Goal: Find specific page/section: Find specific page/section

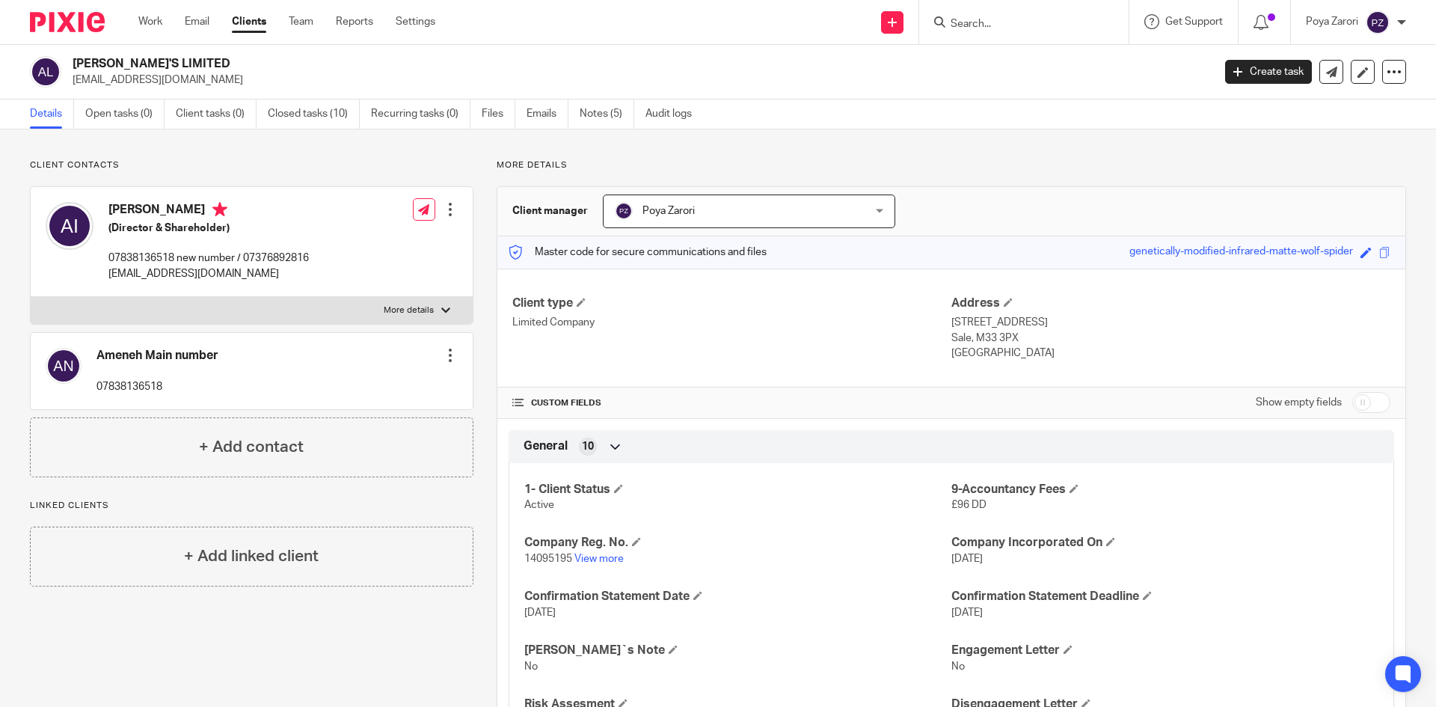
click at [980, 22] on input "Search" at bounding box center [1016, 24] width 135 height 13
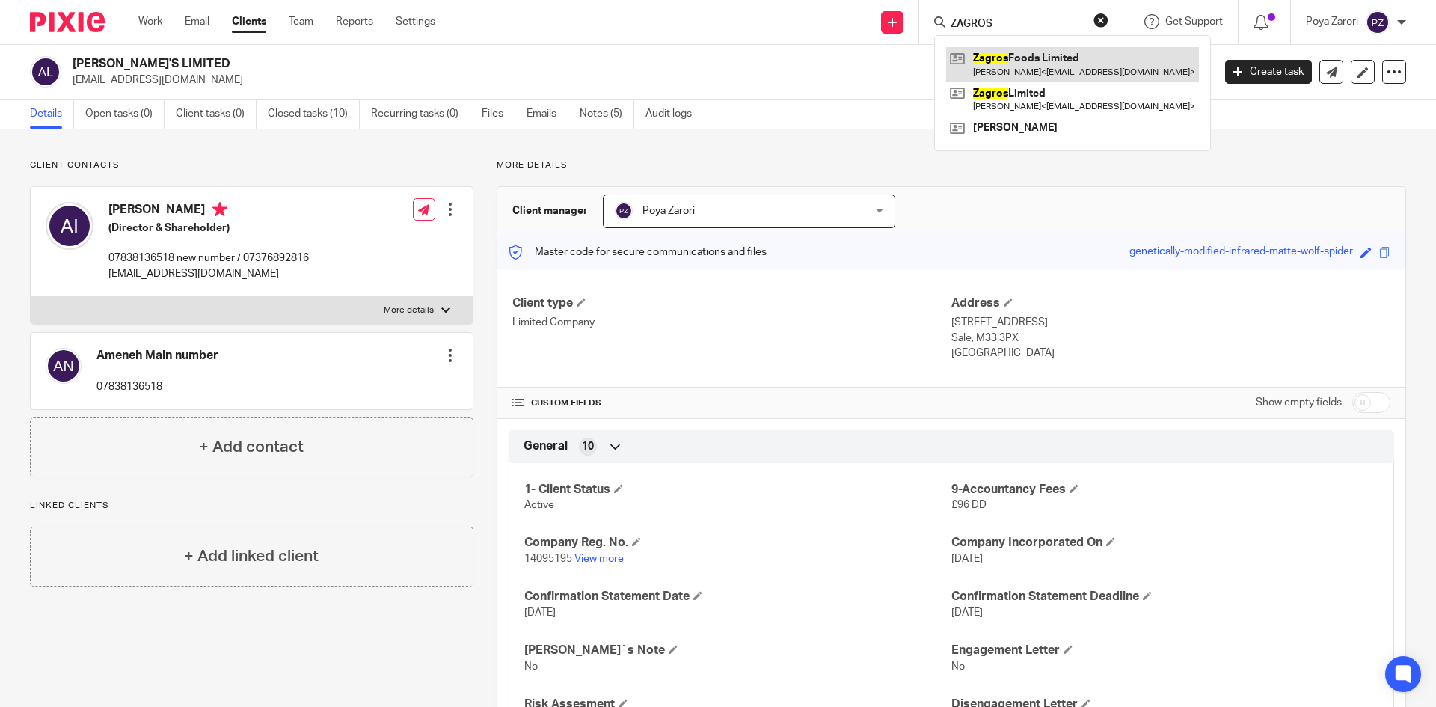
type input "ZAGROS"
click at [1055, 64] on link at bounding box center [1072, 64] width 253 height 34
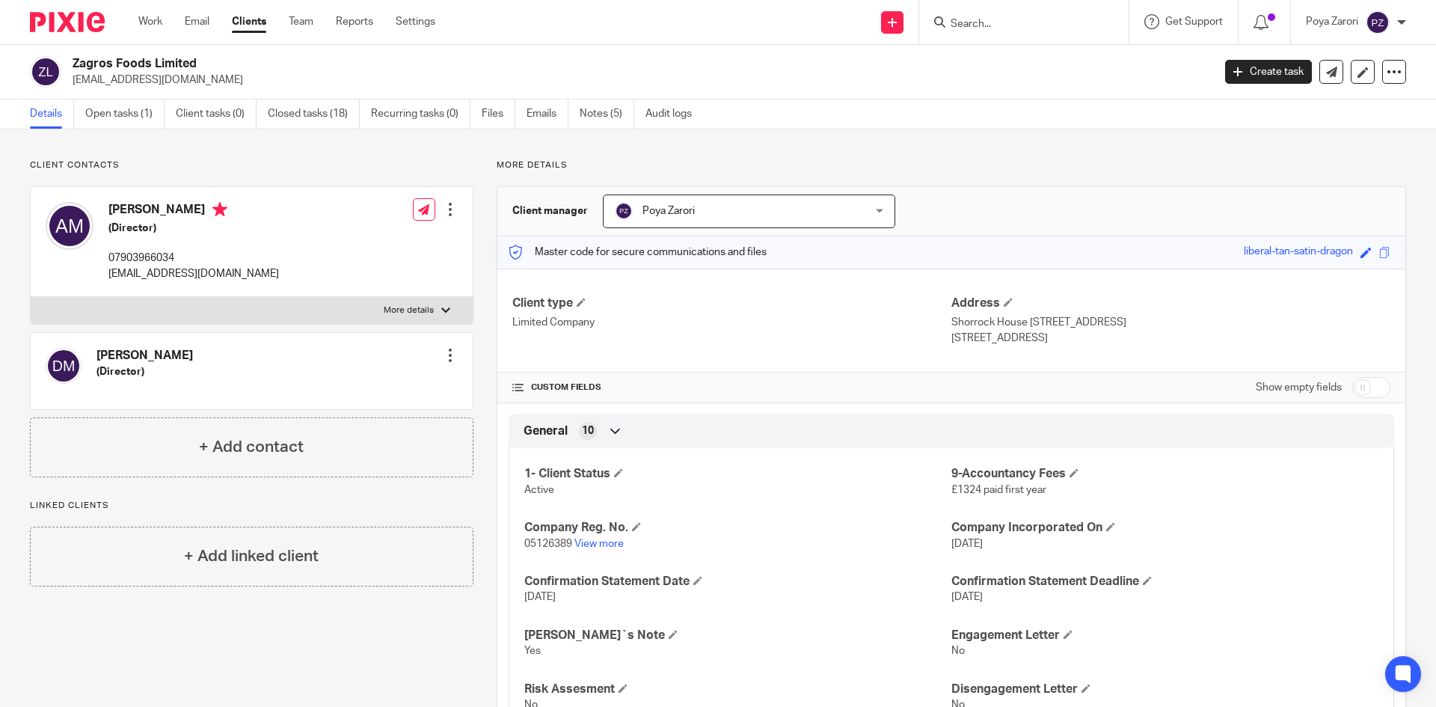
click at [997, 20] on input "Search" at bounding box center [1016, 24] width 135 height 13
type input "vrax"
click at [1066, 64] on link at bounding box center [1055, 64] width 218 height 34
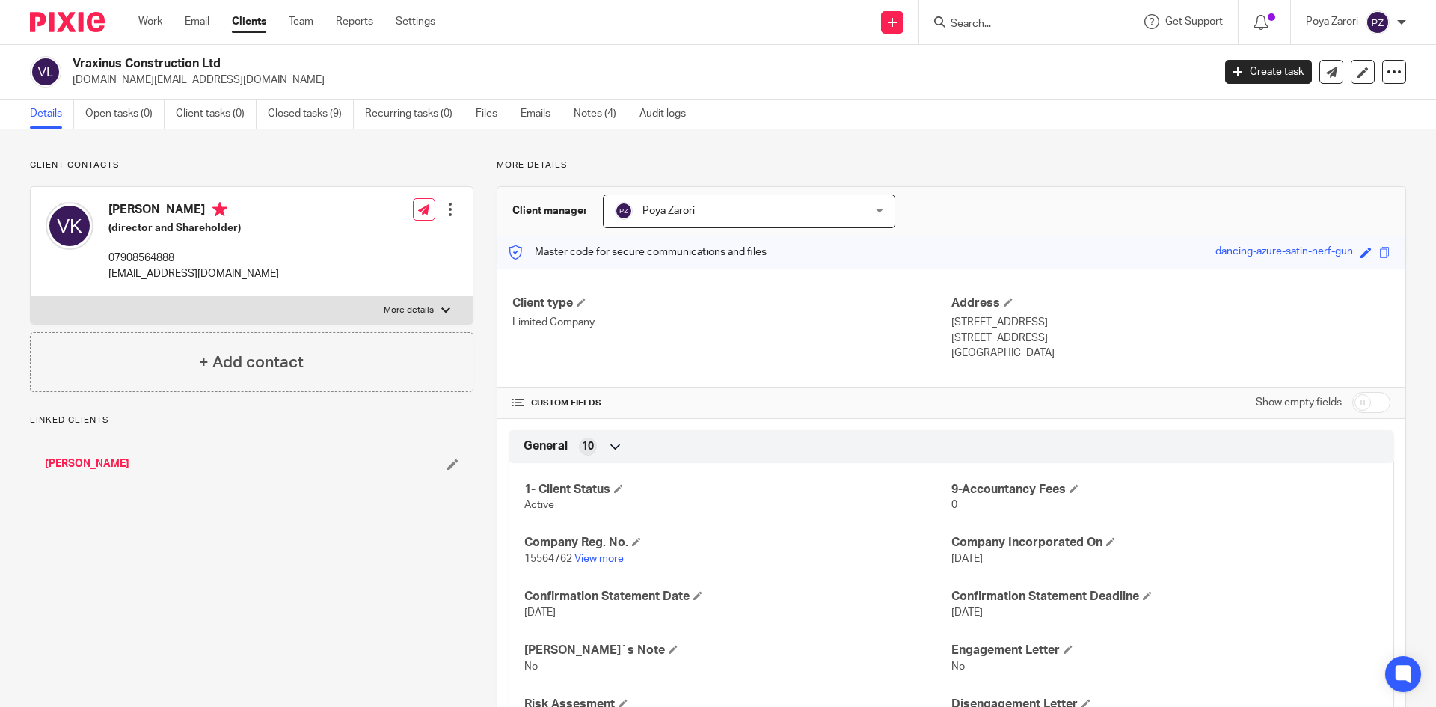
click at [611, 554] on link "View more" at bounding box center [598, 558] width 49 height 10
click at [1021, 29] on input "Search" at bounding box center [1016, 24] width 135 height 13
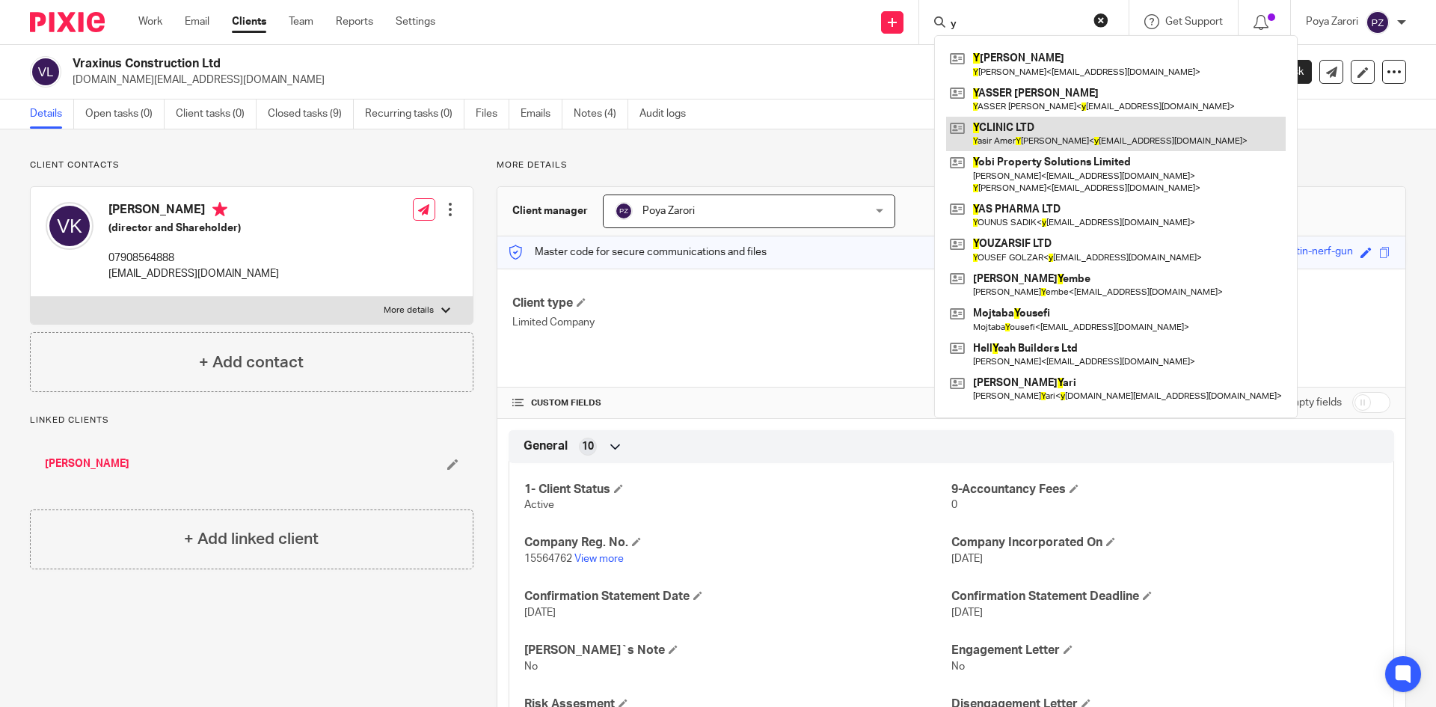
type input "y"
click at [1014, 135] on link at bounding box center [1115, 134] width 339 height 34
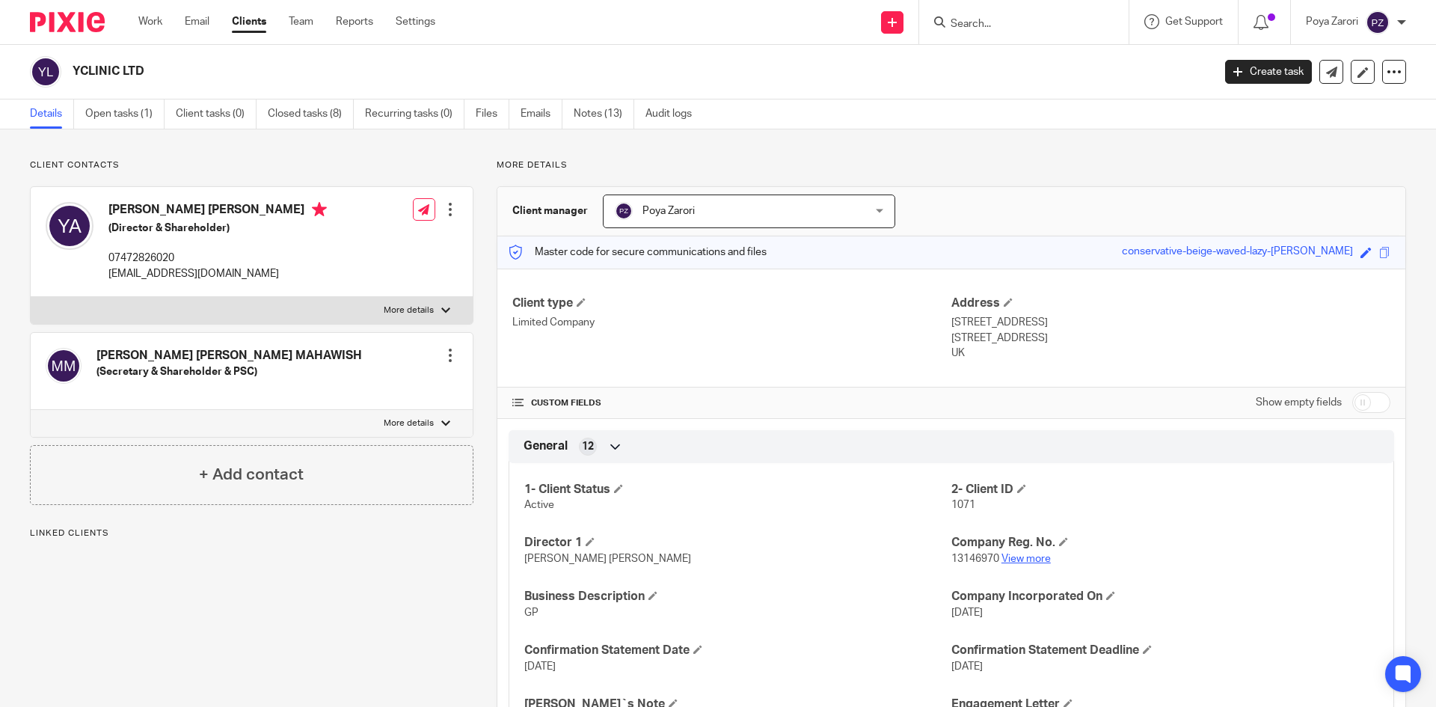
click at [1019, 562] on link "View more" at bounding box center [1025, 558] width 49 height 10
